Goal: Transaction & Acquisition: Purchase product/service

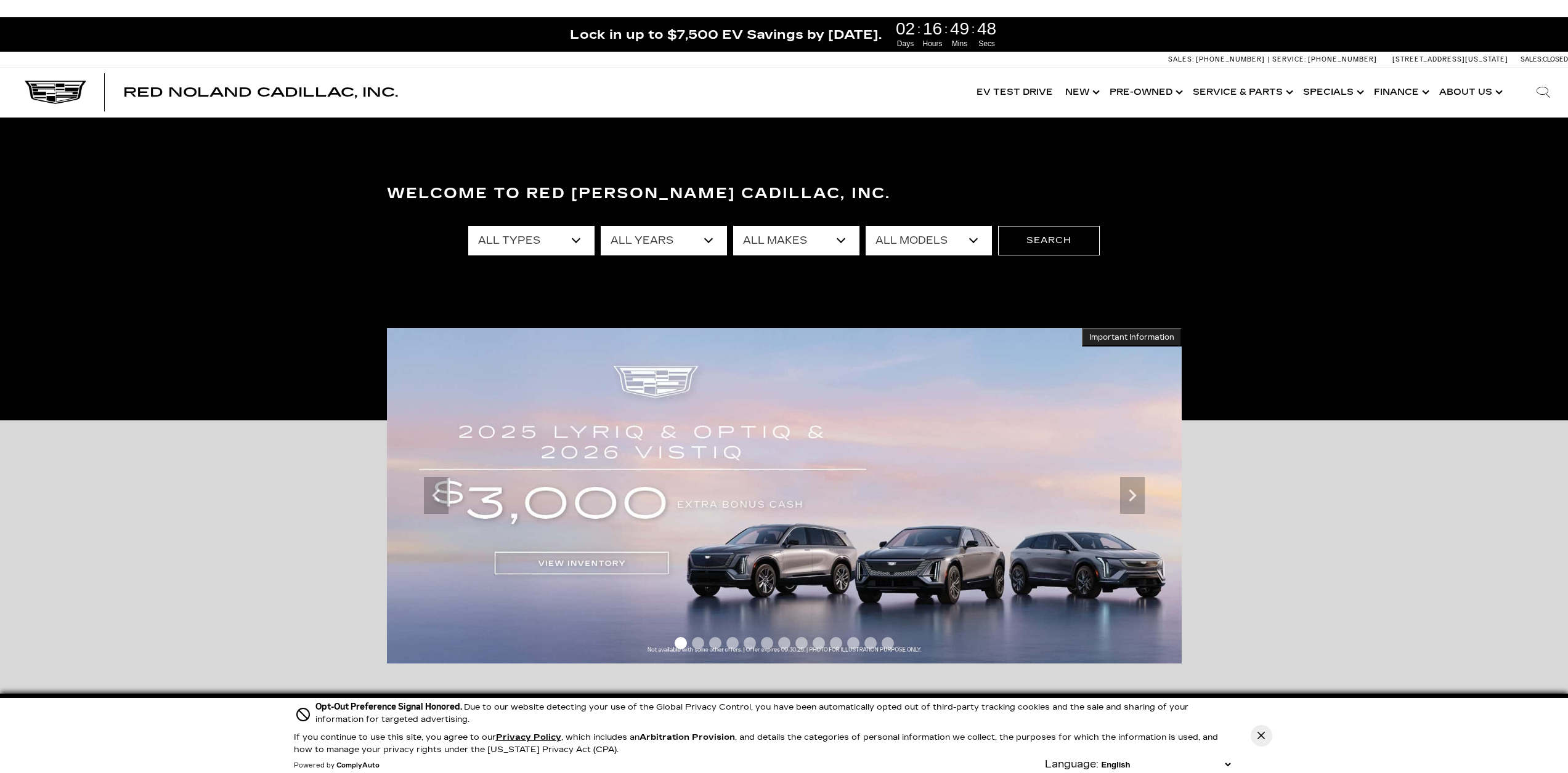
click at [554, 243] on select "All Types New Used Certified Used Demo" at bounding box center [531, 241] width 126 height 30
click at [520, 286] on div "Welcome to Red Noland Cadillac, Inc. All Types New Used Certified Used Demo All…" at bounding box center [784, 269] width 1568 height 184
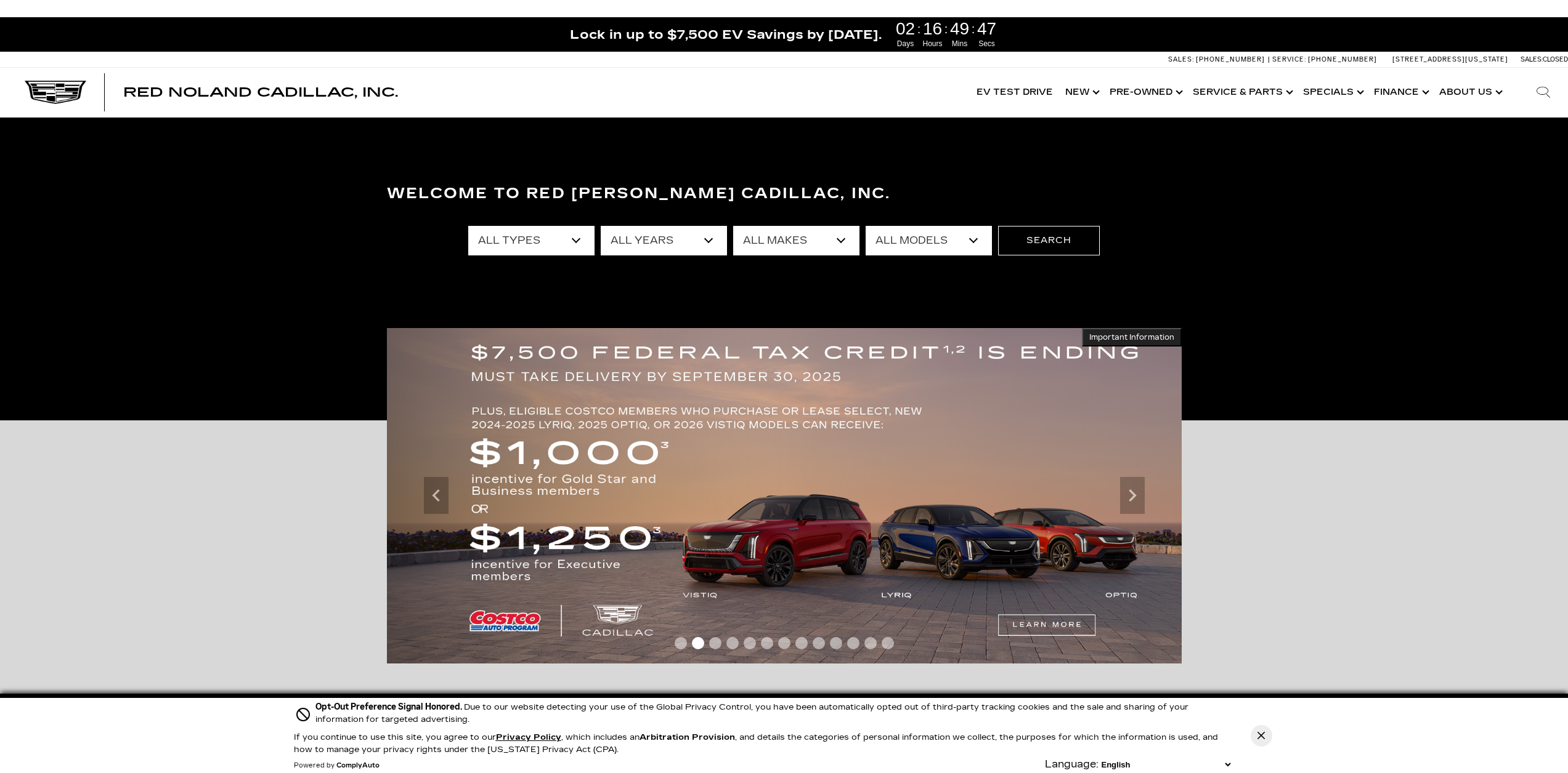
click at [687, 243] on select "All Years 2026 2025 2024 2023 2022 2021 2020 2019 2018 2015 2014 2008" at bounding box center [664, 241] width 126 height 30
click at [544, 245] on select "All Types New Used Certified Used Demo" at bounding box center [531, 241] width 126 height 30
select select "New"
click at [468, 226] on select "All Types New Used Certified Used Demo" at bounding box center [531, 241] width 126 height 30
click at [676, 246] on select "All Years 2026 2025 2024" at bounding box center [664, 241] width 126 height 30
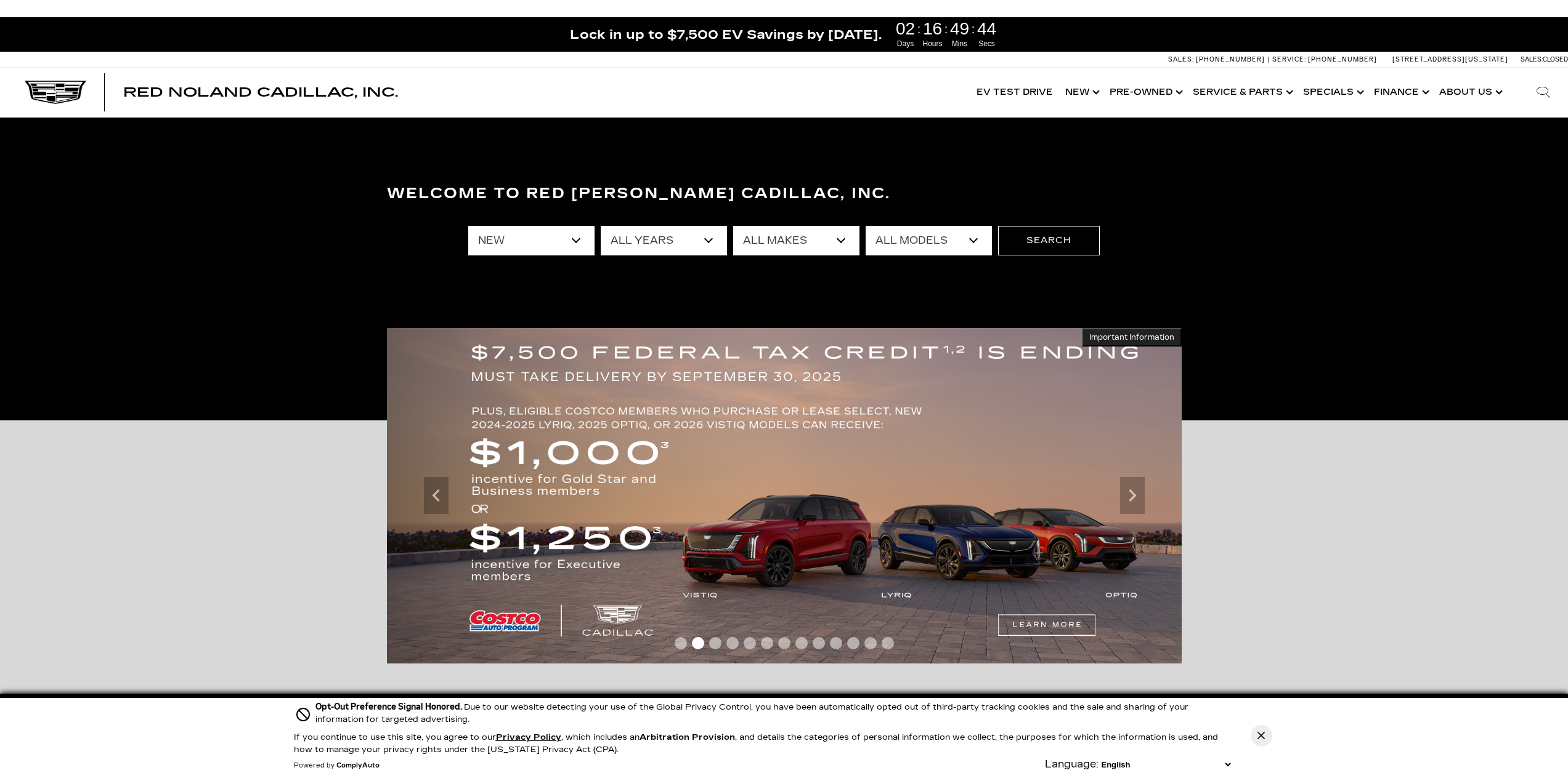
select select "2026"
click at [601, 226] on select "All Years 2026 2025 2024" at bounding box center [664, 241] width 126 height 30
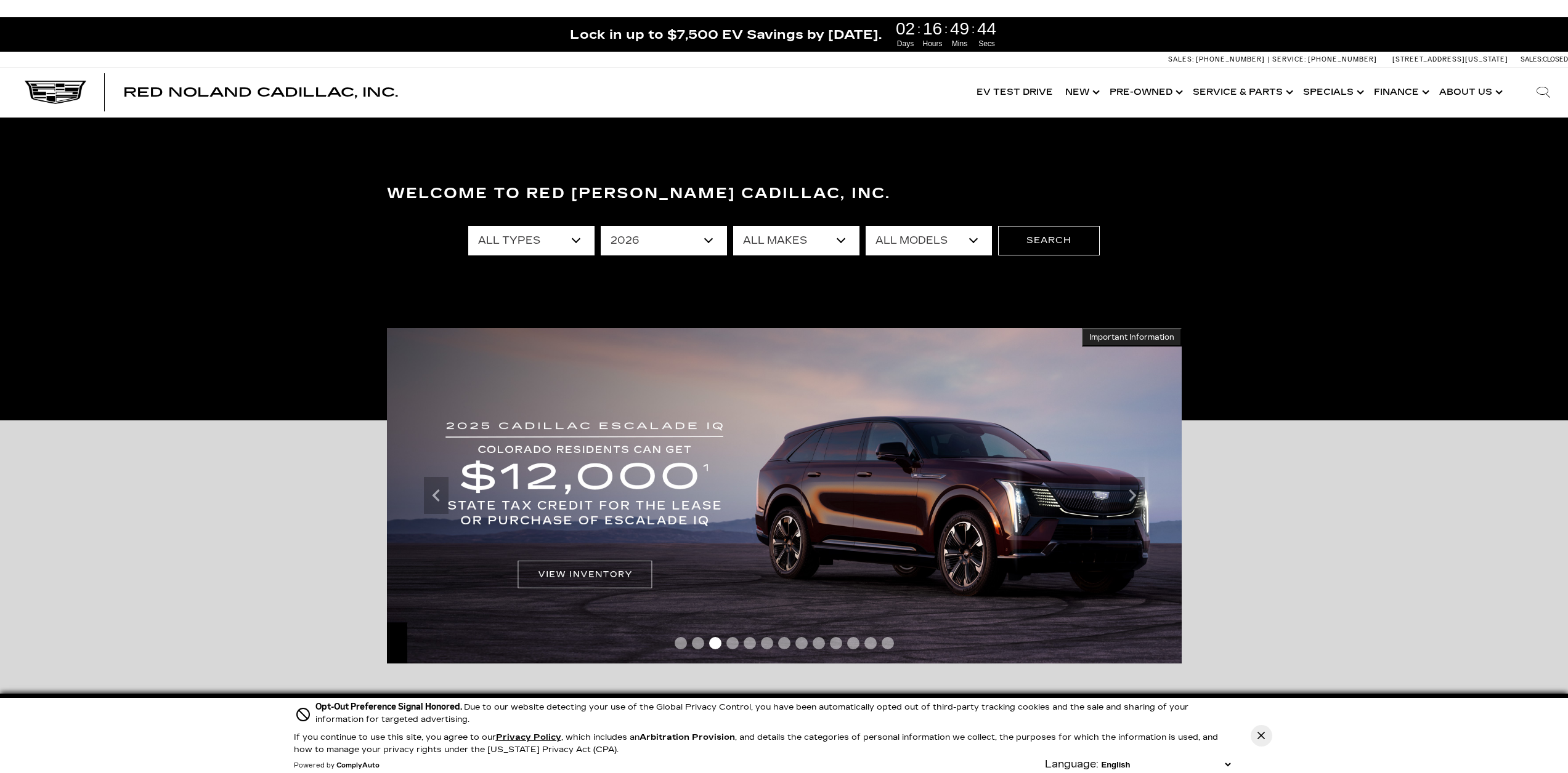
click at [791, 245] on select "All Makes Cadillac" at bounding box center [796, 241] width 126 height 30
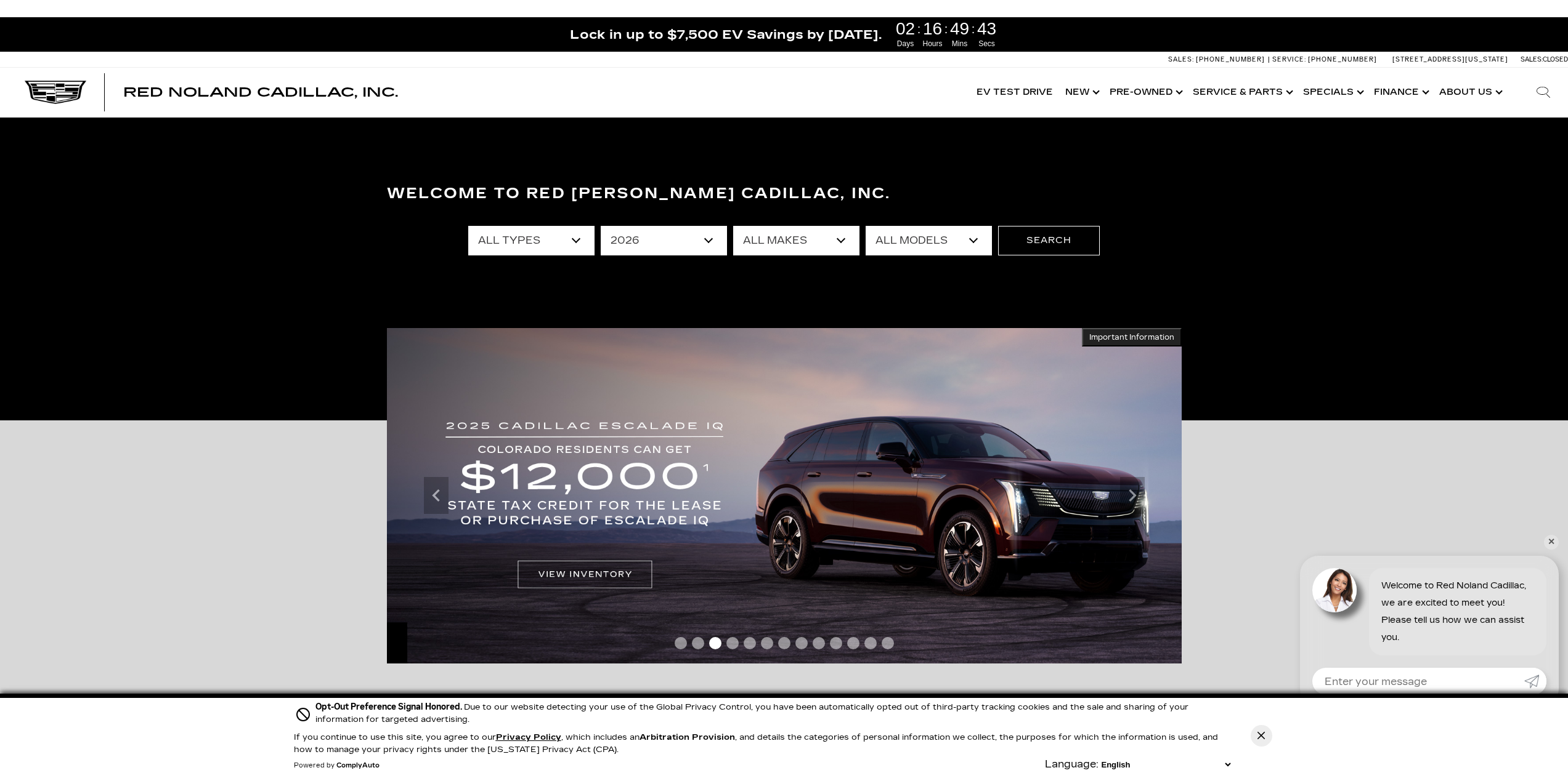
click at [733, 226] on select "All Makes Cadillac" at bounding box center [796, 241] width 126 height 30
click at [1036, 250] on button "Search" at bounding box center [1048, 241] width 101 height 30
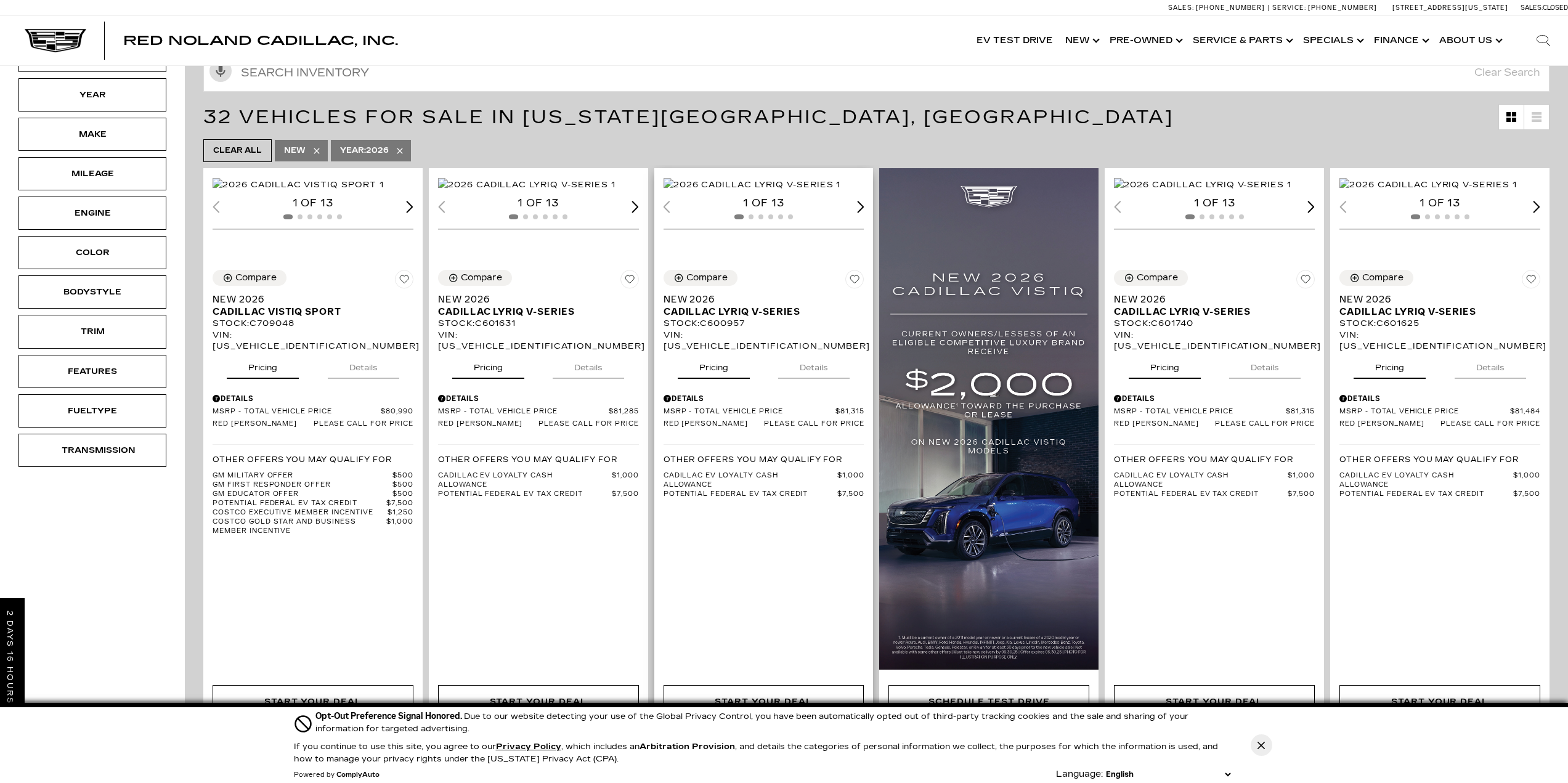
scroll to position [308, 0]
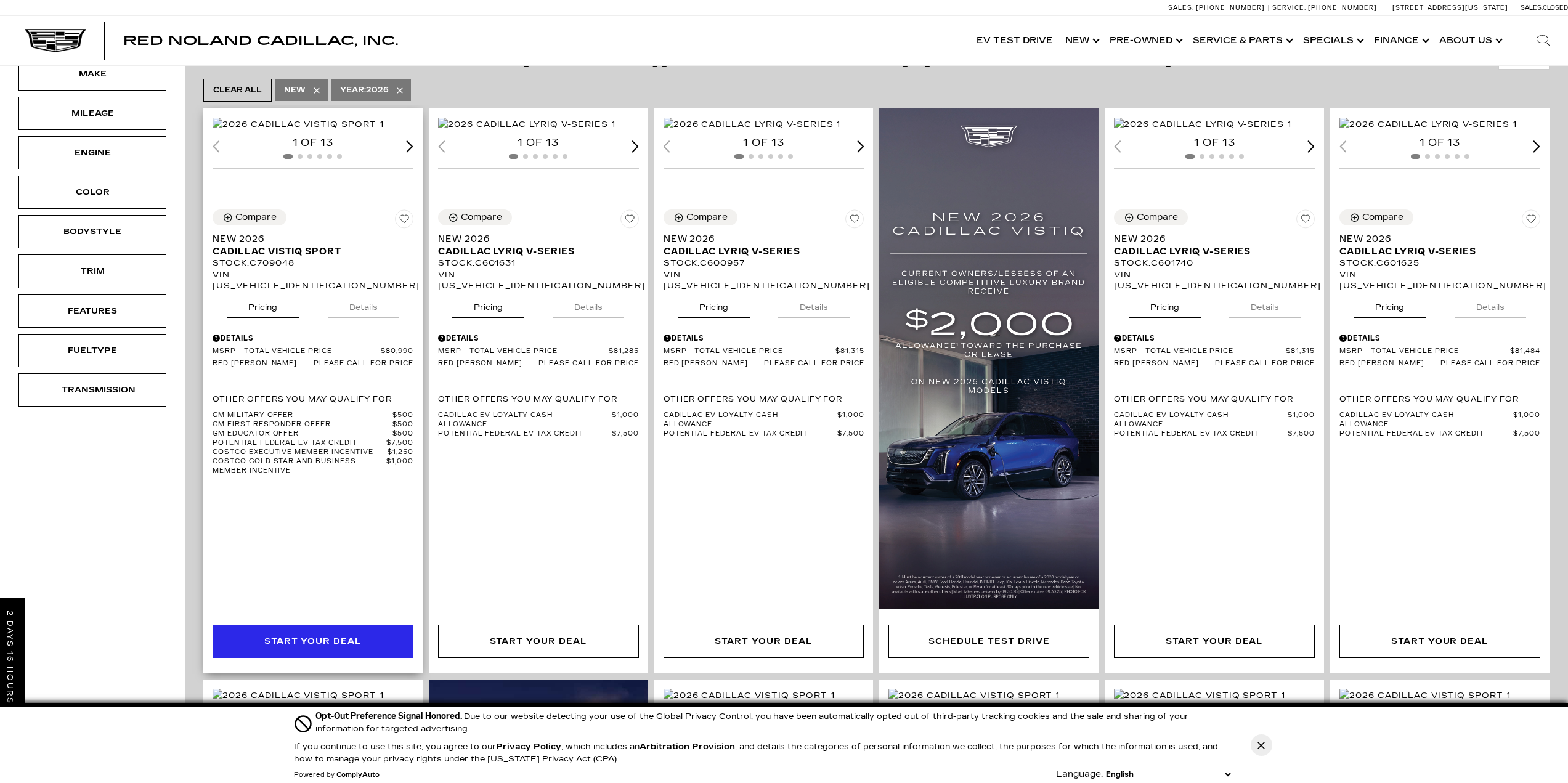
click at [339, 648] on div "Start Your Deal" at bounding box center [312, 641] width 97 height 13
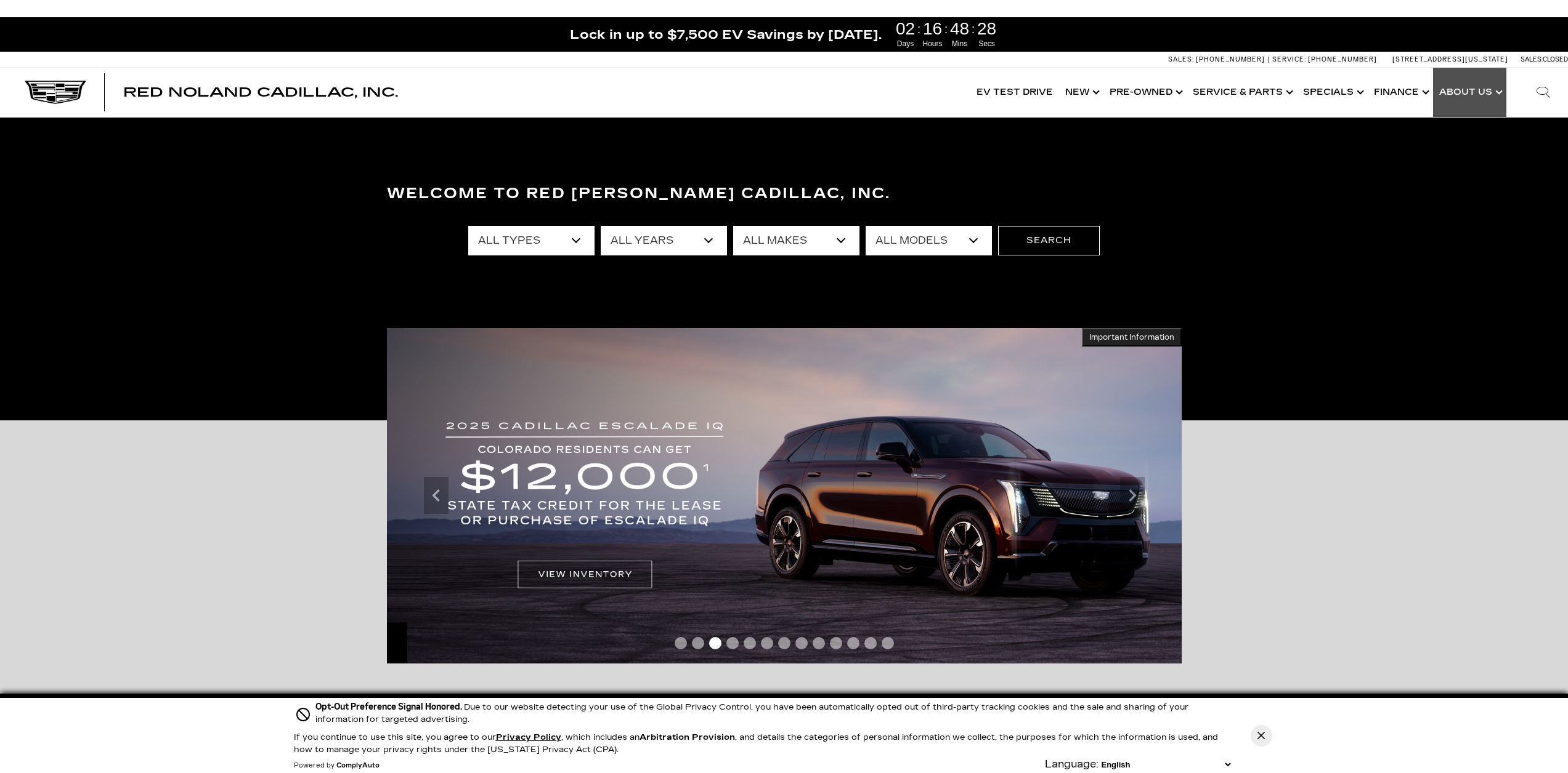
click at [1485, 94] on link "Show About Us" at bounding box center [1470, 92] width 73 height 49
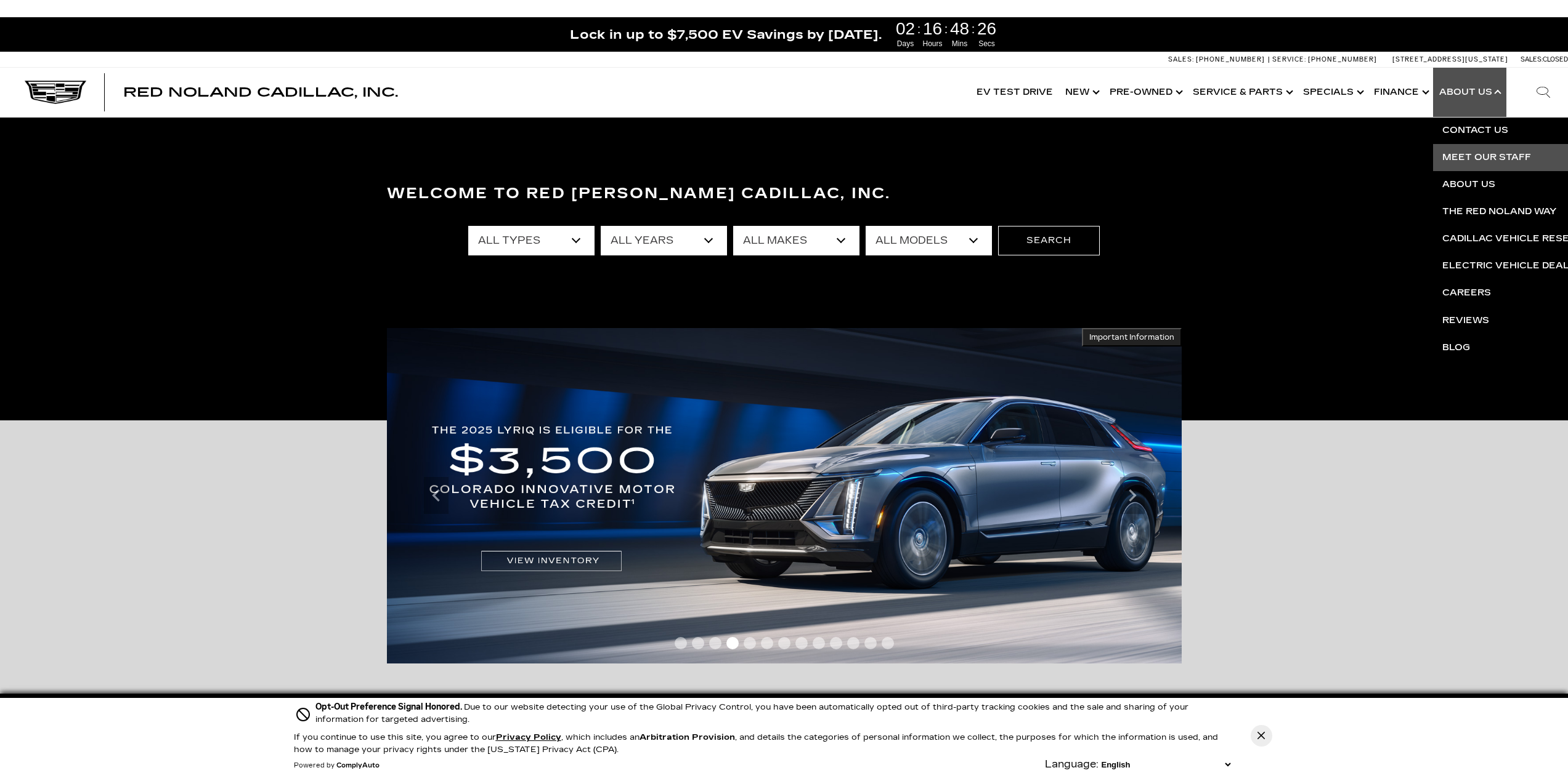
click at [1477, 156] on link "Meet Our Staff" at bounding box center [1582, 157] width 298 height 27
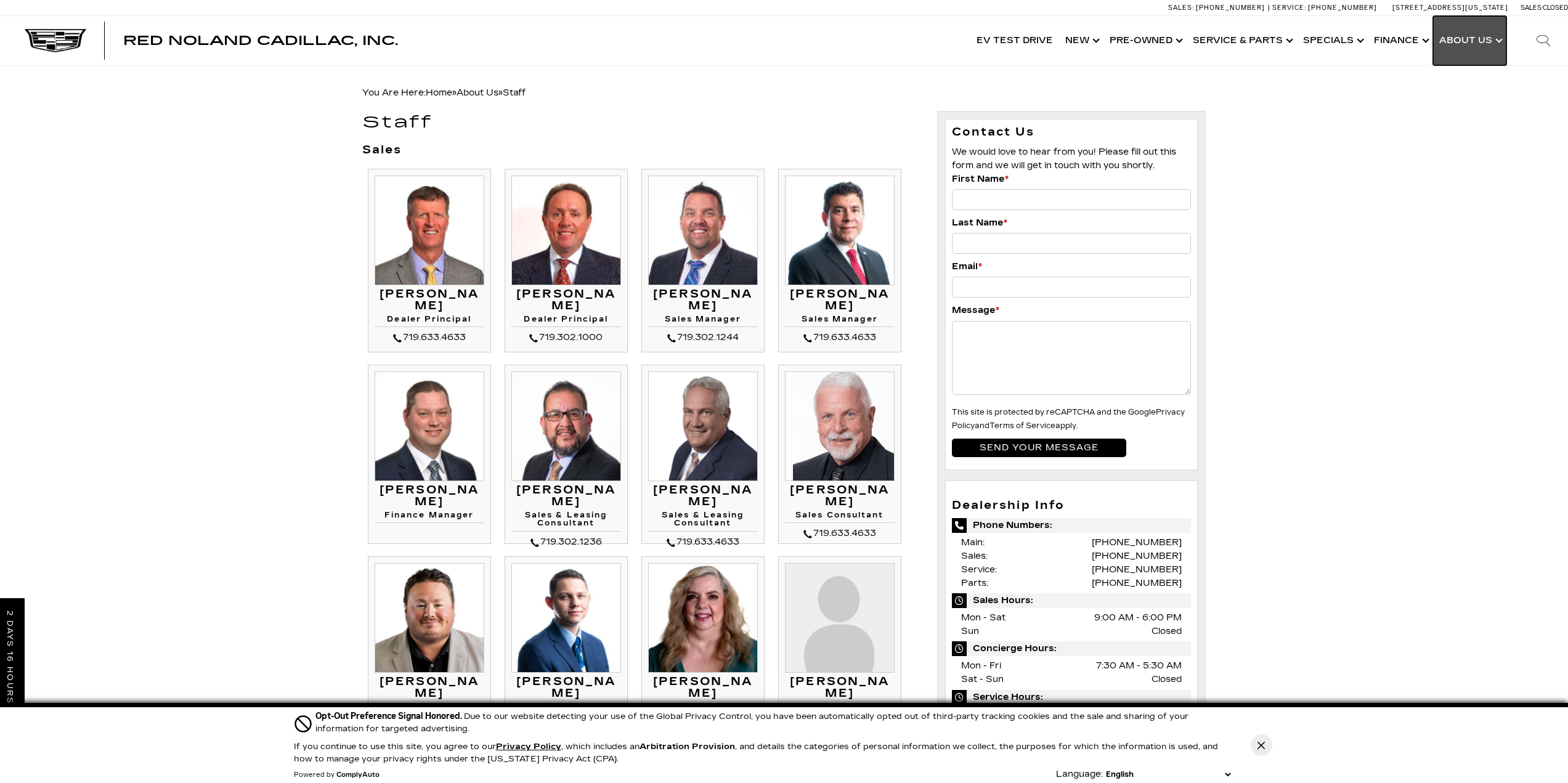
click at [1468, 52] on link "Show About Us" at bounding box center [1470, 41] width 73 height 49
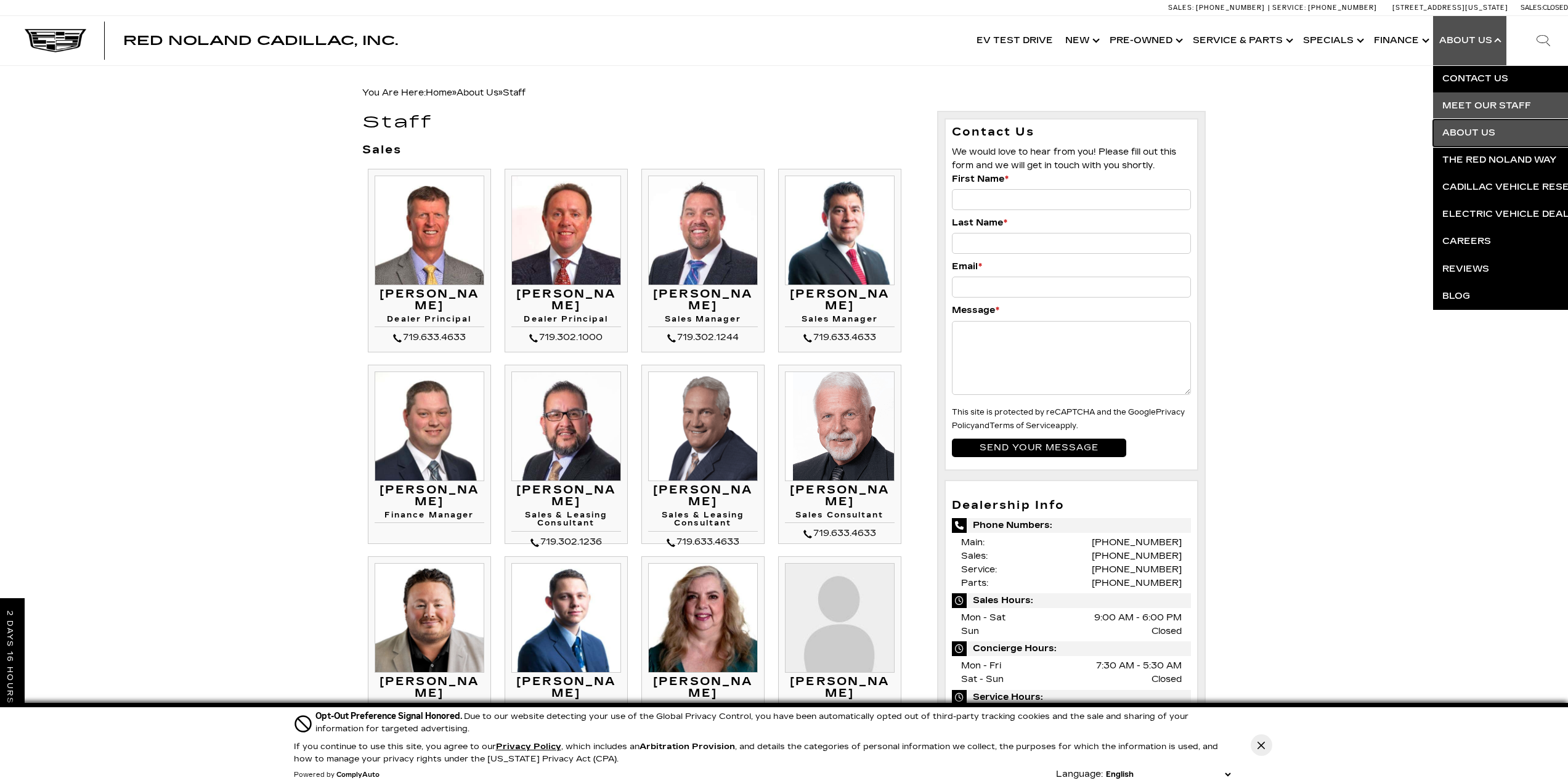
click at [1468, 129] on link "About Us" at bounding box center [1582, 132] width 298 height 27
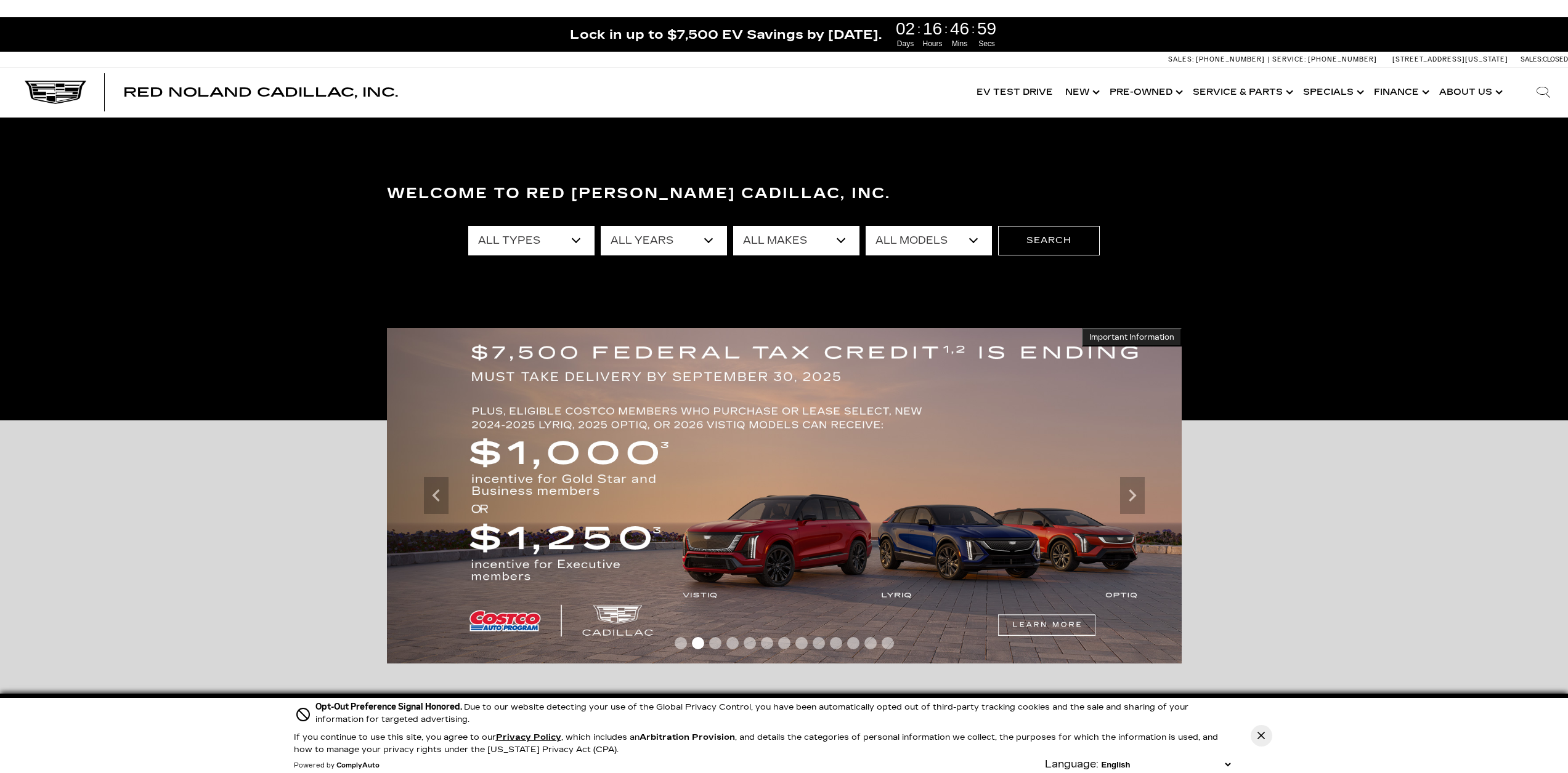
click at [570, 244] on select "All Types New Used Certified Used Demo" at bounding box center [531, 241] width 126 height 30
select select "New"
click at [468, 226] on select "All Types New Used Certified Used Demo" at bounding box center [531, 241] width 126 height 30
click at [706, 239] on select "All Years 2026 2025 2024" at bounding box center [664, 241] width 126 height 30
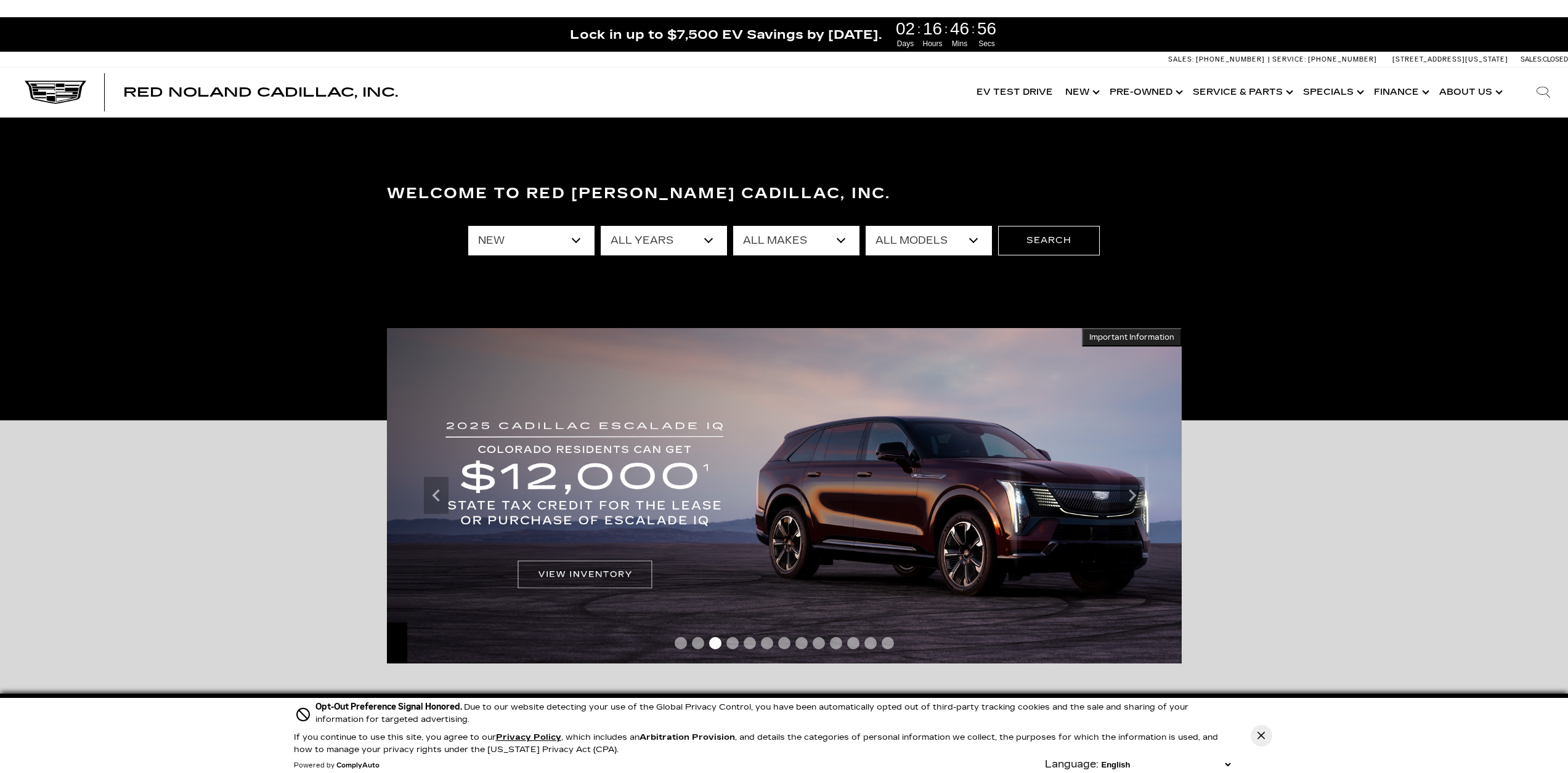
select select "2026"
click at [601, 226] on select "All Years 2026 2025 2024" at bounding box center [664, 241] width 126 height 30
click at [1034, 240] on button "Search" at bounding box center [1048, 241] width 101 height 30
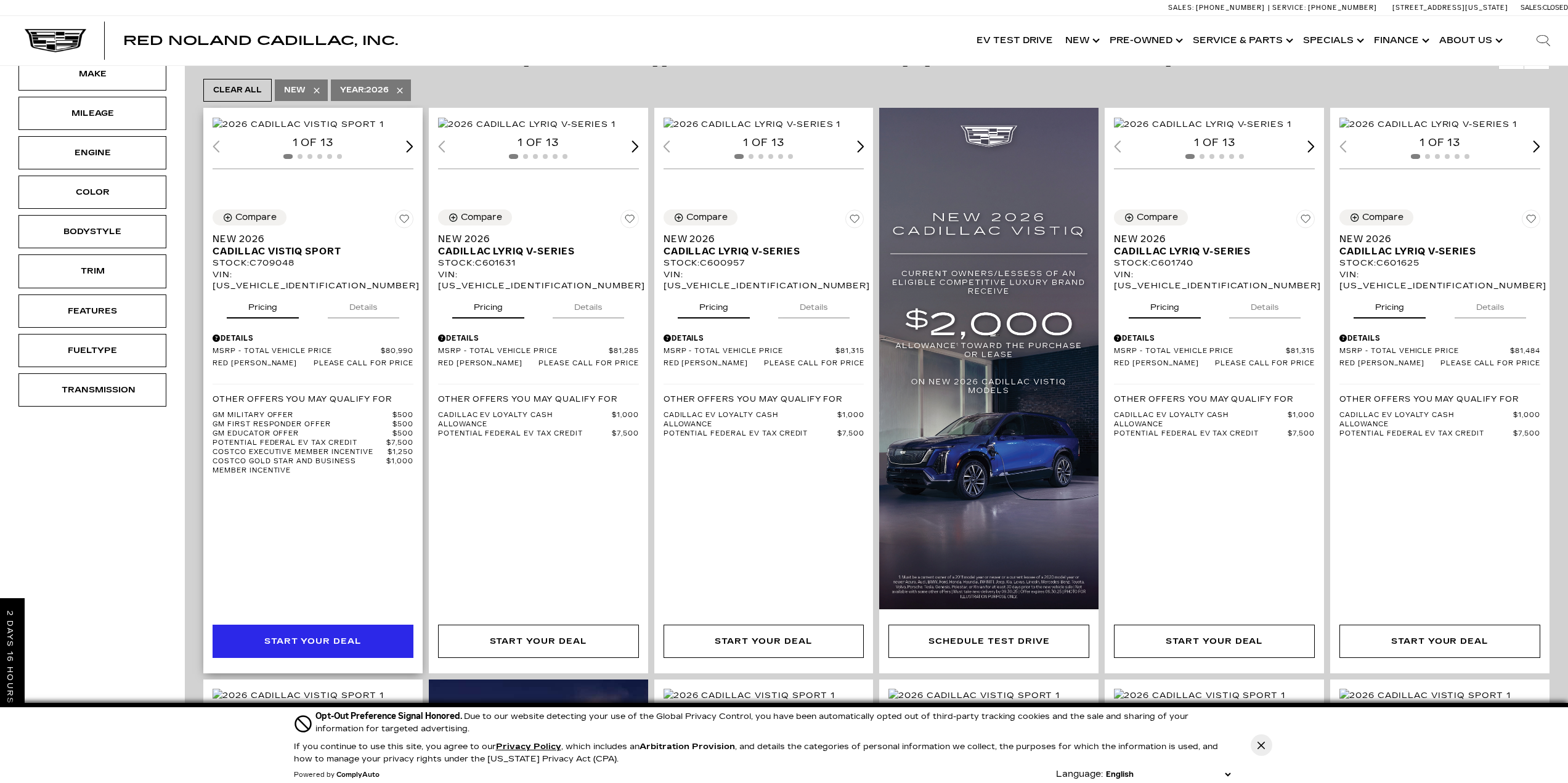
click at [315, 644] on div "Start Your Deal" at bounding box center [312, 641] width 97 height 13
